Goal: Task Accomplishment & Management: Use online tool/utility

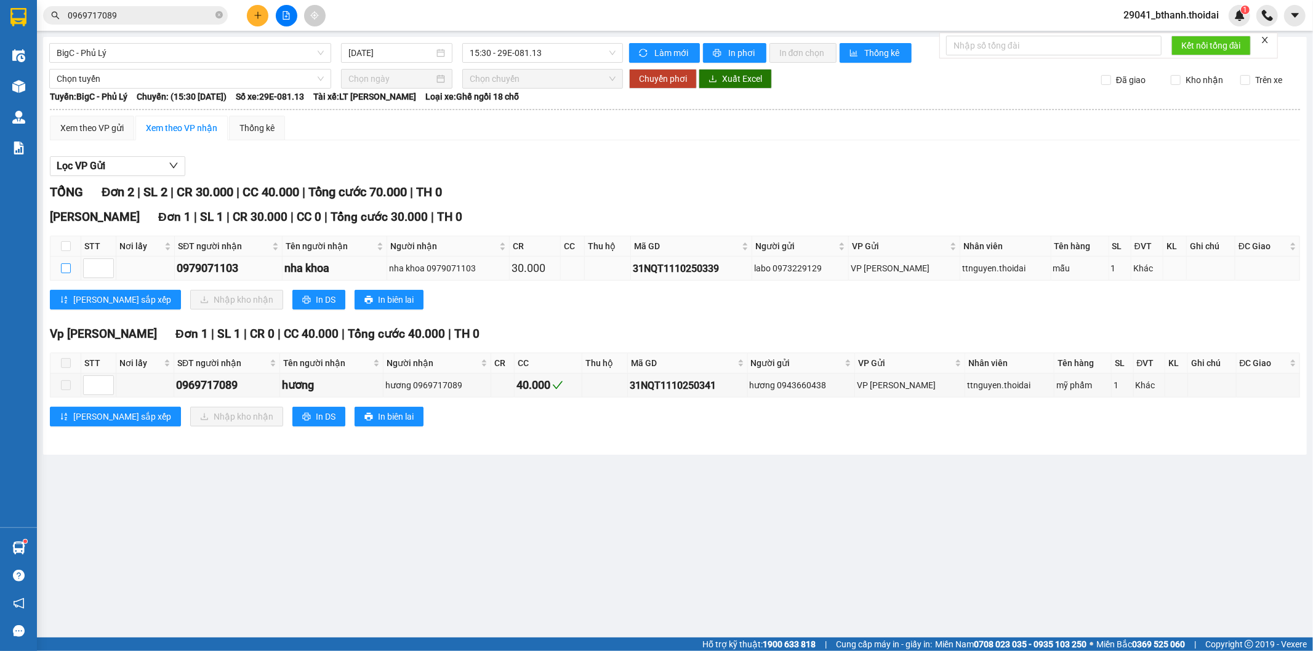
click at [66, 273] on input "checkbox" at bounding box center [66, 269] width 10 height 10
checkbox input "true"
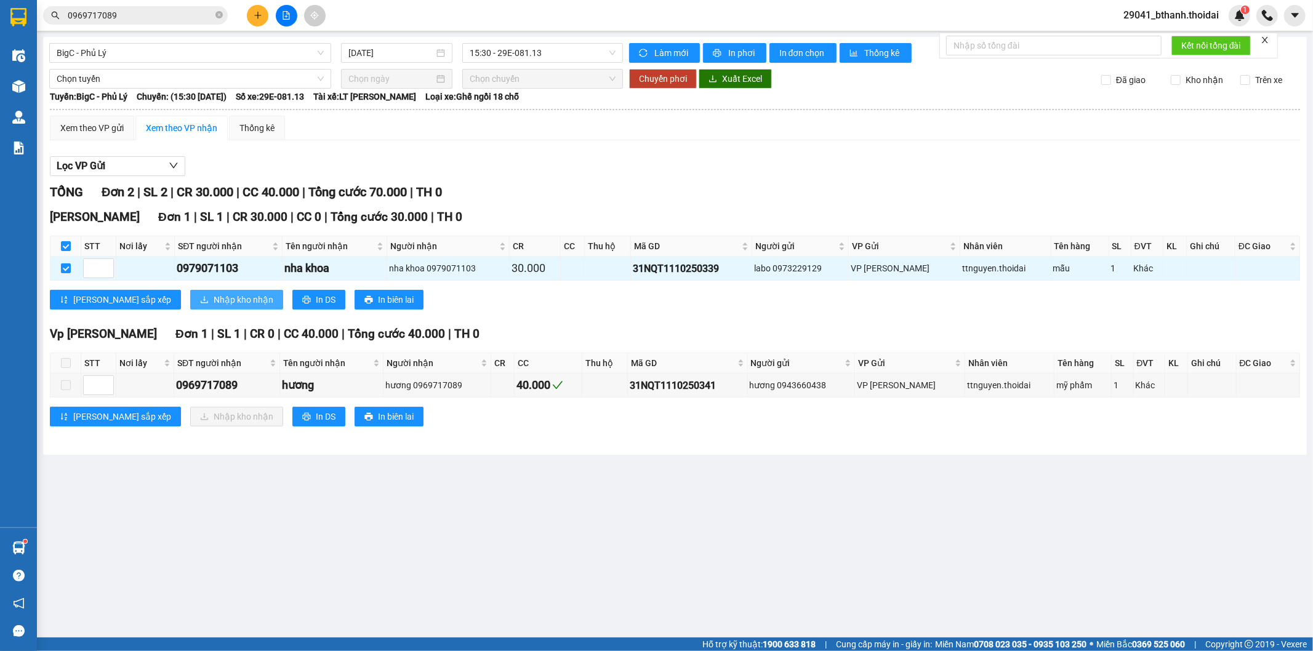
click at [200, 299] on icon "download" at bounding box center [204, 300] width 9 height 9
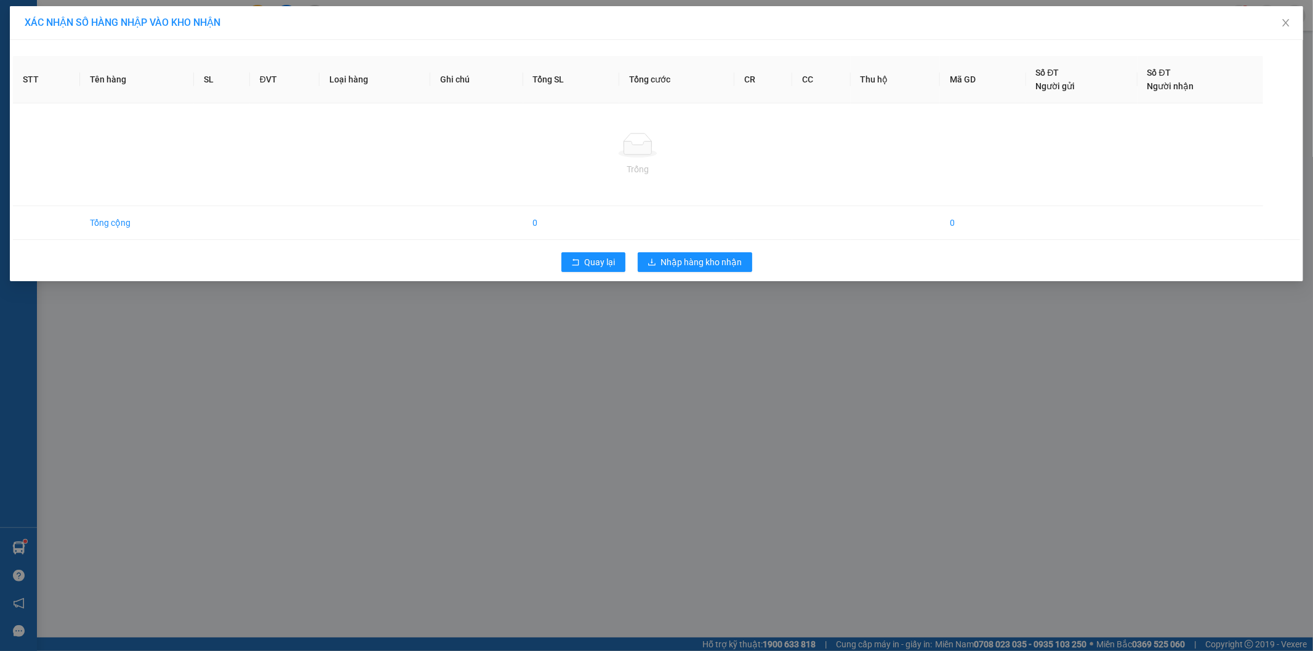
click at [708, 259] on div "XÁC NHẬN SỐ HÀNG NHẬP VÀO KHO NHẬN STT Tên hàng SL ĐVT Loại hàng Ghi chú Tổng S…" at bounding box center [656, 325] width 1313 height 651
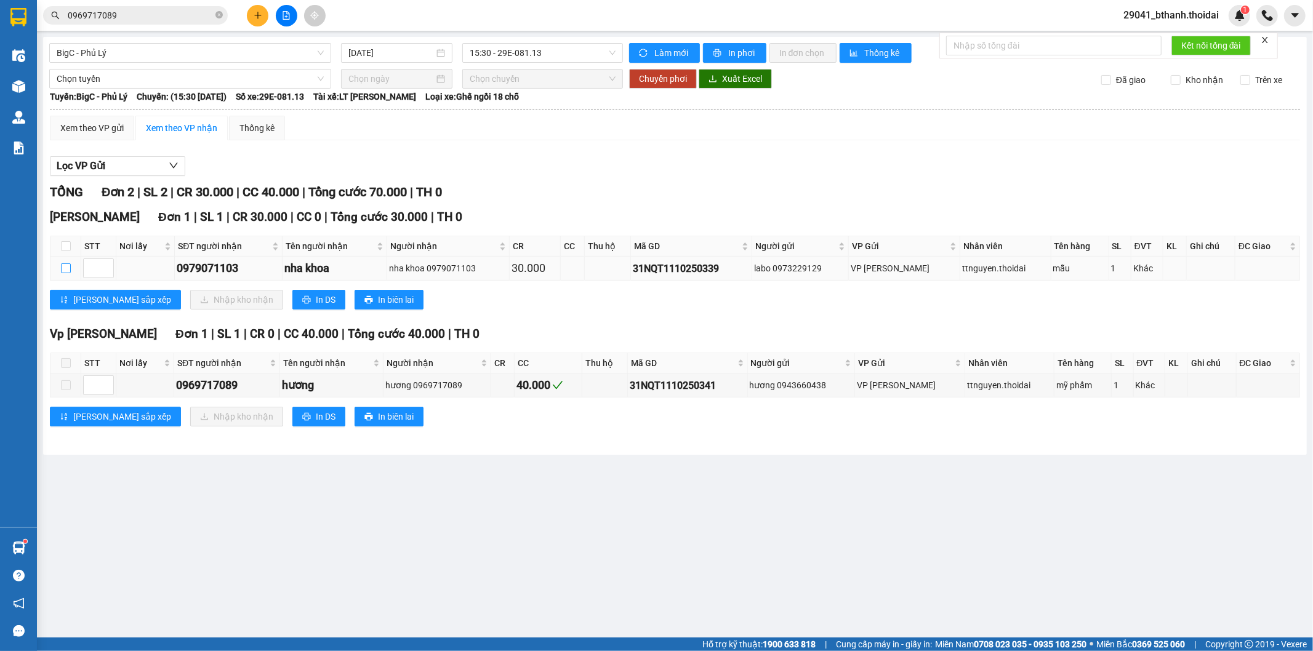
click at [70, 271] on input "checkbox" at bounding box center [66, 269] width 10 height 10
checkbox input "true"
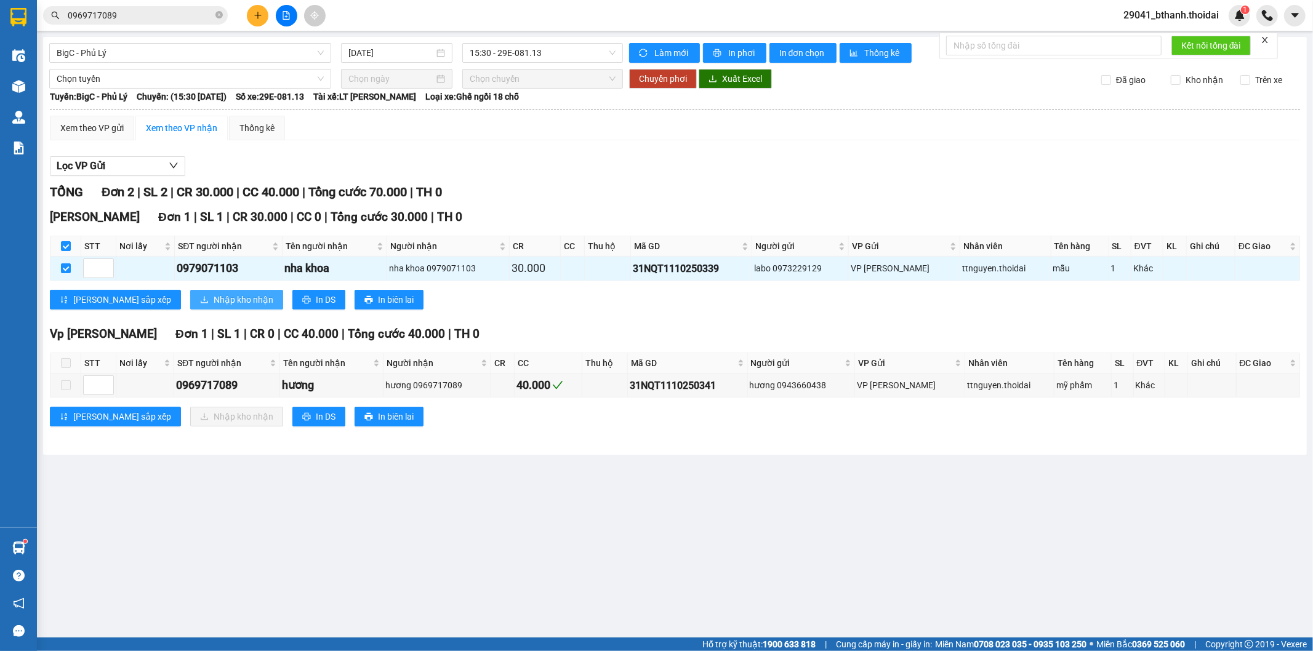
click at [190, 291] on button "Nhập kho nhận" at bounding box center [236, 300] width 93 height 20
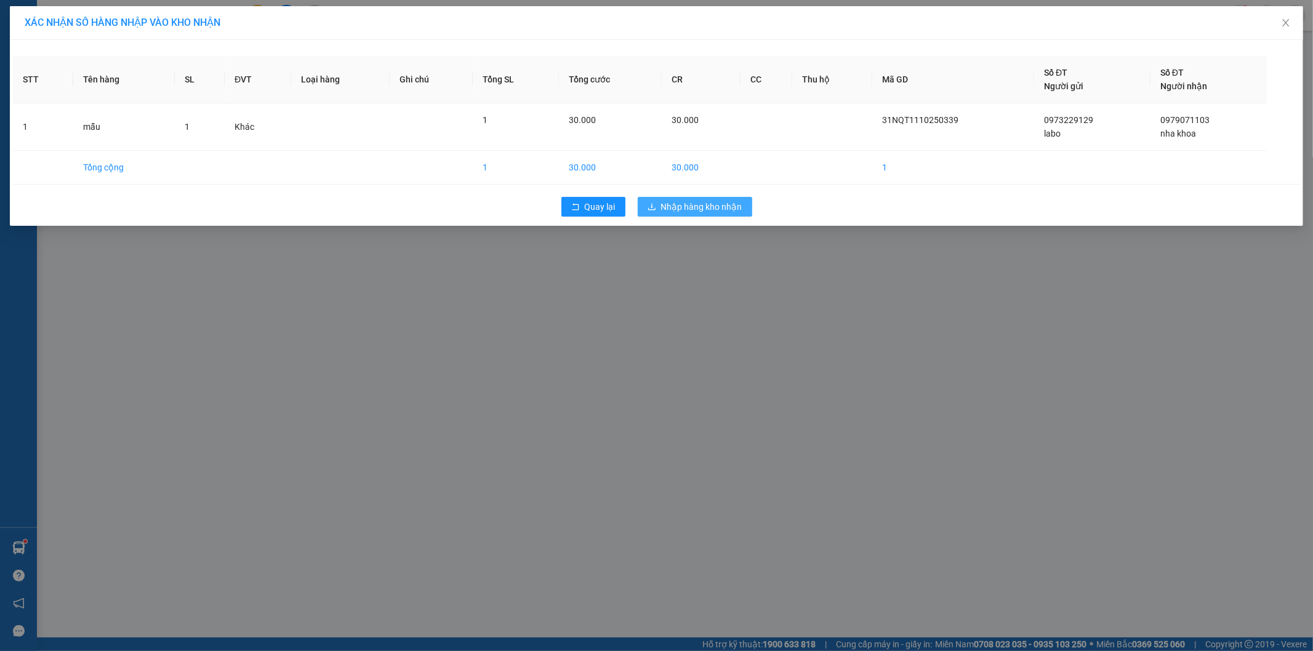
click at [663, 201] on span "Nhập hàng kho nhận" at bounding box center [701, 207] width 81 height 14
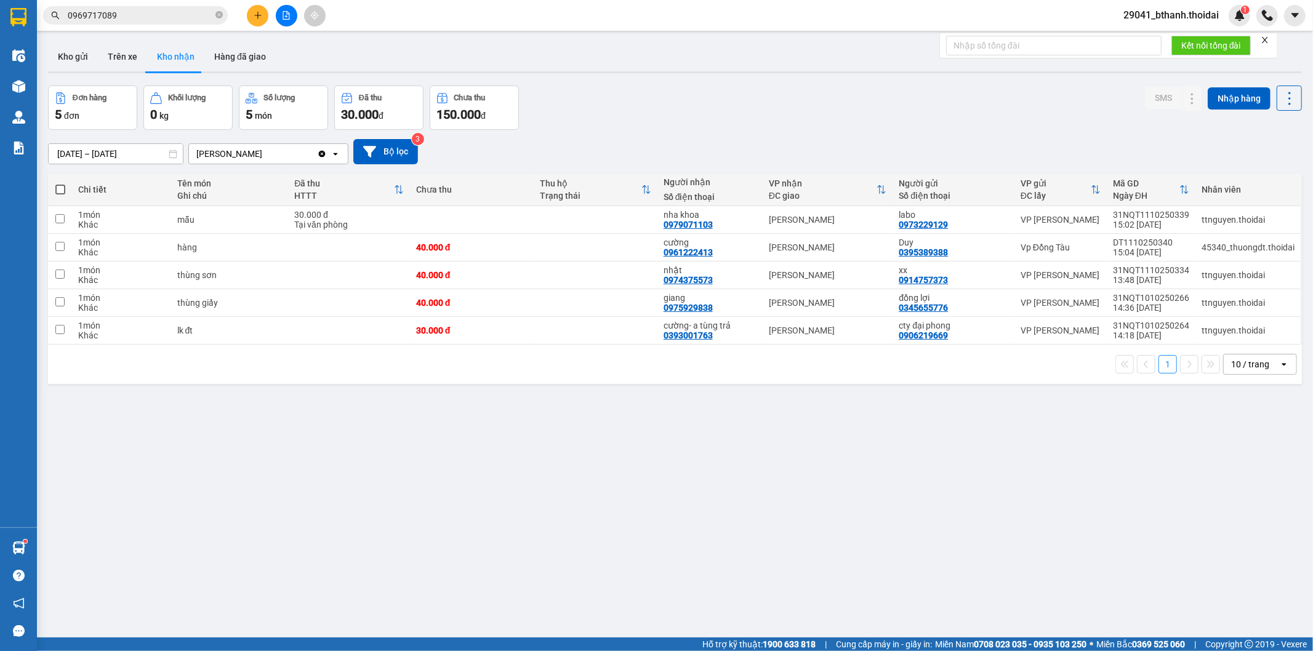
click at [300, 360] on div "1 10 / trang open" at bounding box center [675, 364] width 1244 height 21
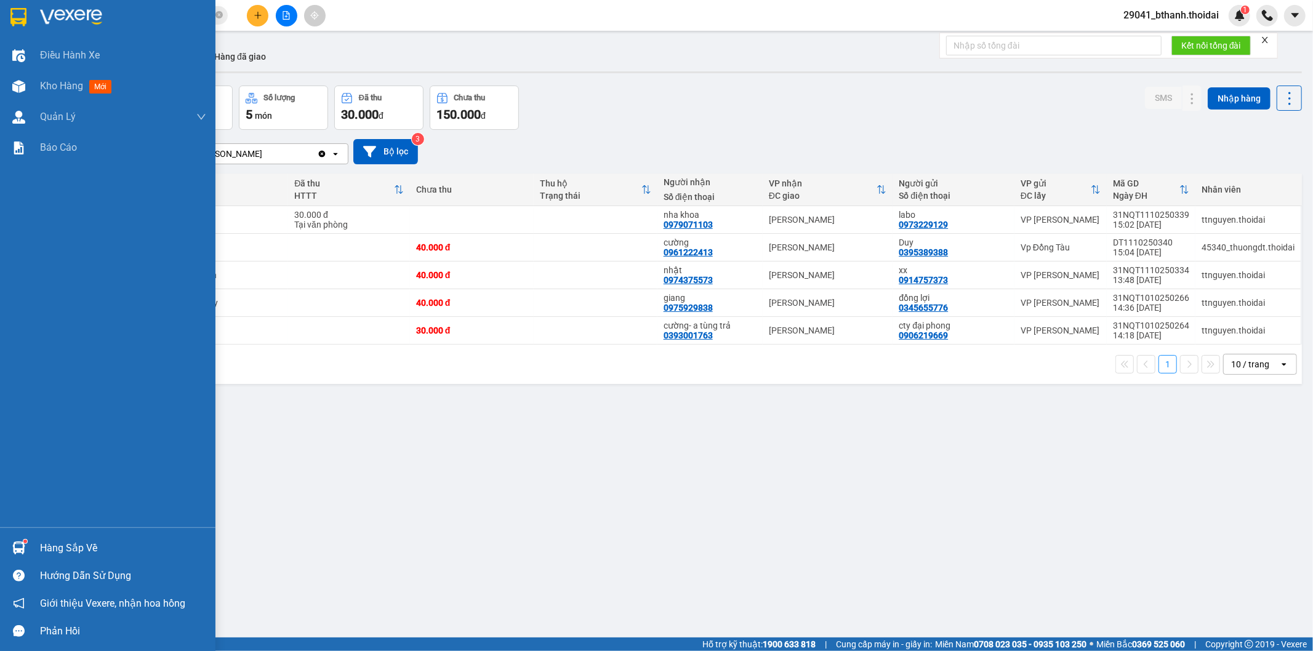
click at [28, 550] on div "Hàng sắp về" at bounding box center [108, 548] width 216 height 28
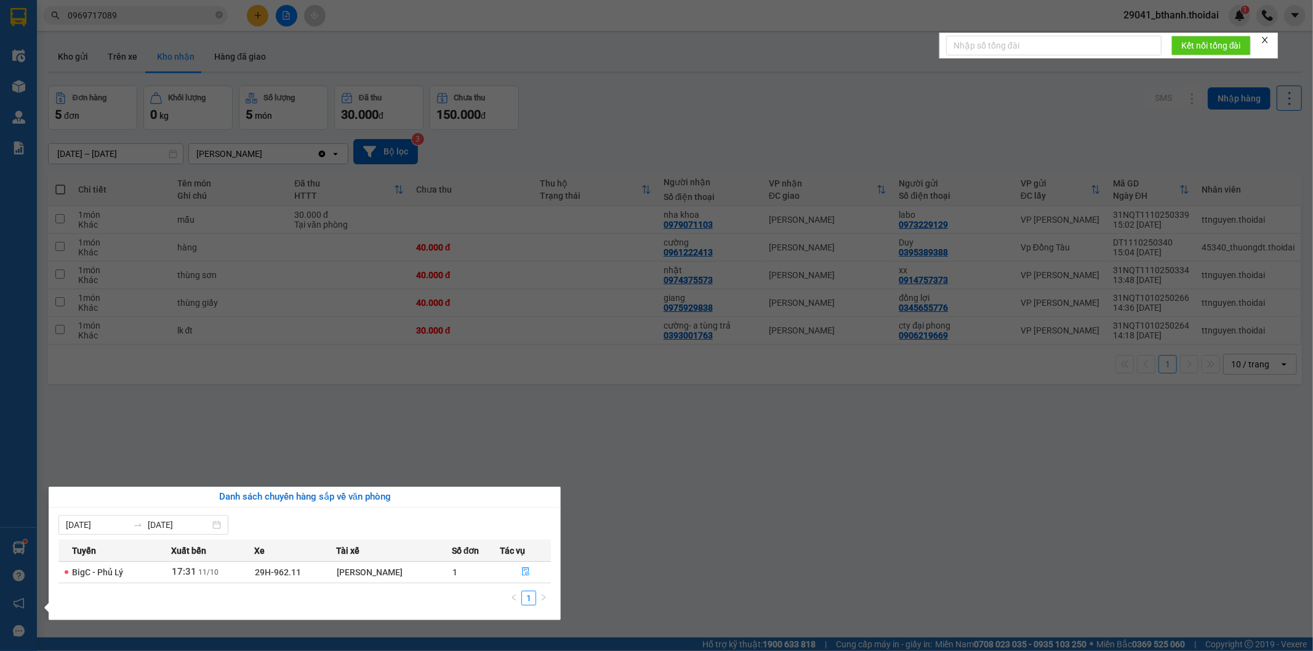
click at [821, 509] on section "Kết quả tìm kiếm ( 11 ) Bộ lọc Mã ĐH Trạng thái Món hàng Thu hộ Tổng cước Chưa …" at bounding box center [656, 325] width 1313 height 651
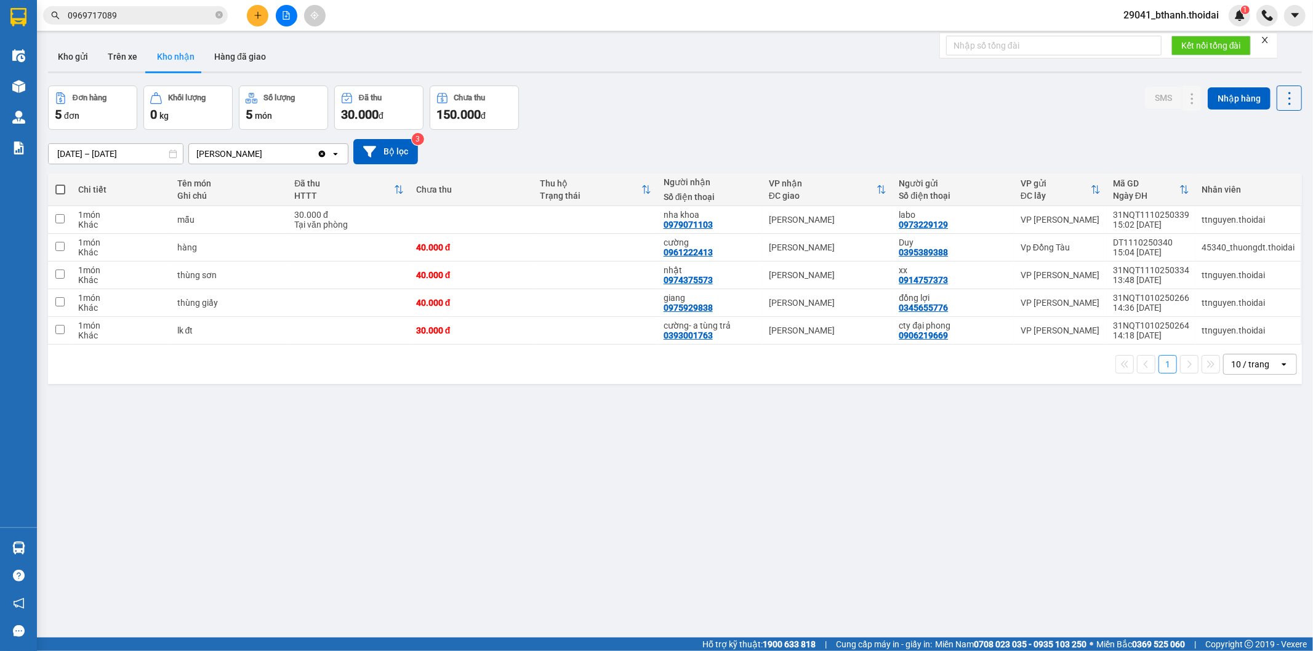
click at [376, 441] on div "ver 1.8.146 Kho gửi Trên xe Kho nhận Hàng đã giao Đơn hàng 5 đơn Khối lượng 0 k…" at bounding box center [675, 362] width 1264 height 651
click at [66, 58] on button "Kho gửi" at bounding box center [73, 57] width 50 height 30
